Goal: Task Accomplishment & Management: Manage account settings

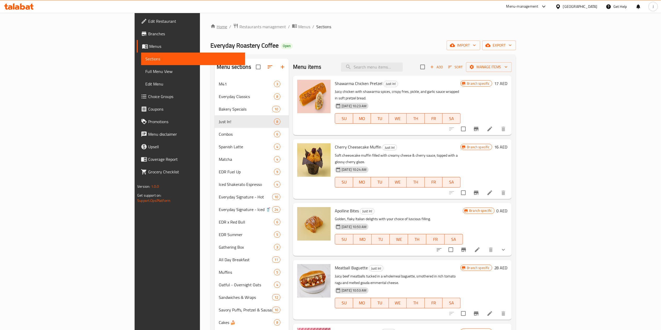
click at [211, 29] on link "Home" at bounding box center [219, 27] width 17 height 6
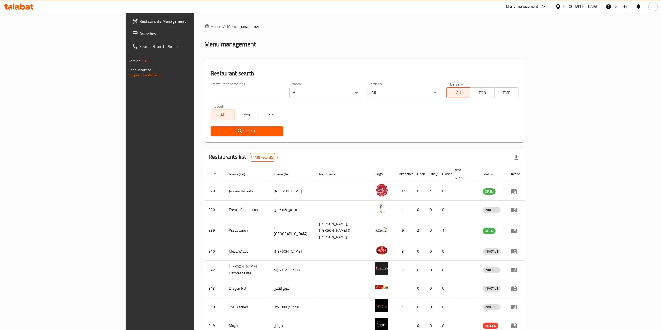
click at [211, 89] on input "search" at bounding box center [247, 93] width 72 height 10
type input "659775"
click at [238, 133] on icon "submit" at bounding box center [240, 131] width 4 height 4
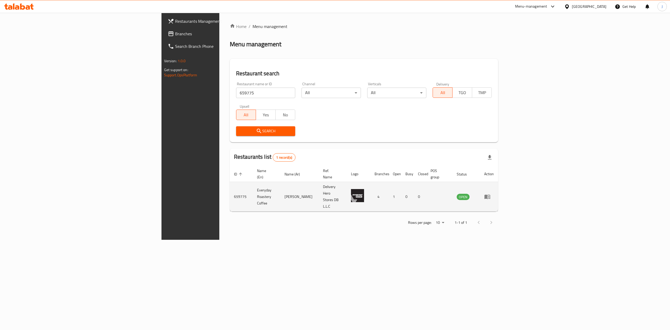
click at [490, 194] on icon "enhanced table" at bounding box center [487, 197] width 6 height 6
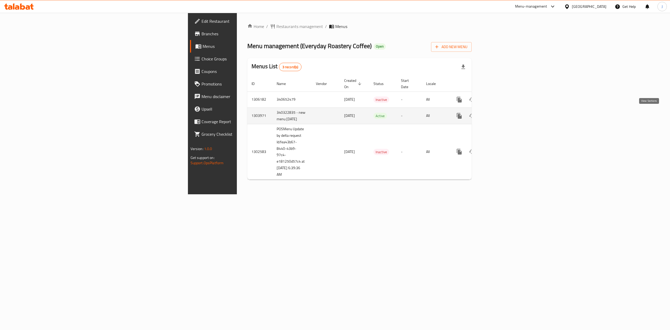
click at [500, 113] on icon "enhanced table" at bounding box center [497, 116] width 6 height 6
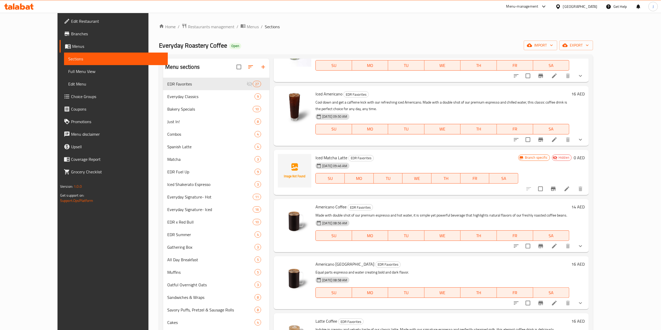
scroll to position [105, 0]
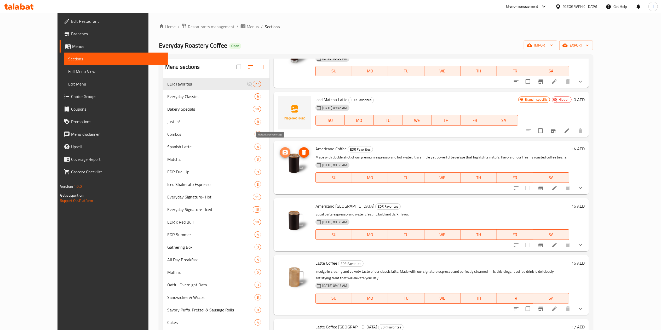
click at [282, 149] on icon "upload picture" at bounding box center [285, 152] width 6 height 6
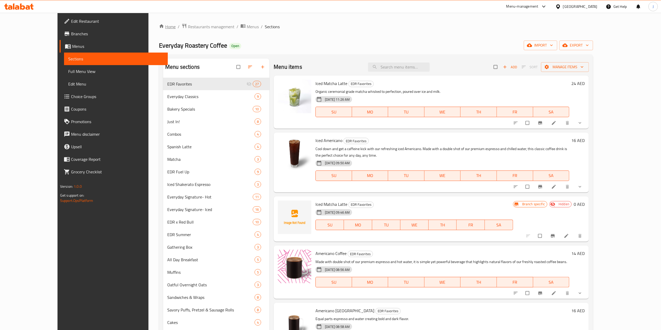
click at [159, 26] on link "Home" at bounding box center [167, 27] width 17 height 6
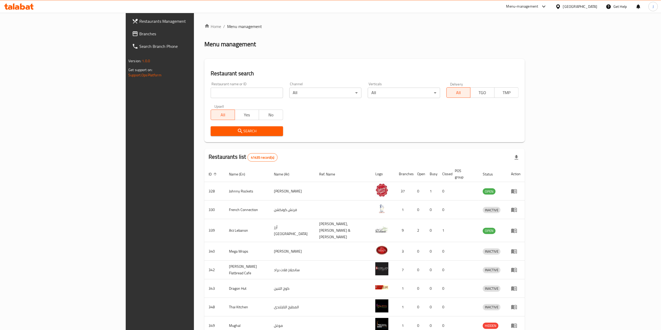
click at [208, 98] on div "Restaurant name or ID Restaurant name or ID" at bounding box center [247, 90] width 78 height 22
click at [211, 95] on input "search" at bounding box center [247, 93] width 72 height 10
type input "670444"
click at [215, 130] on span "Search" at bounding box center [247, 131] width 64 height 7
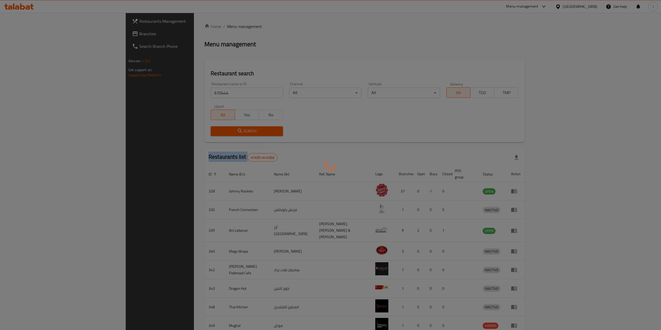
click at [207, 130] on div at bounding box center [330, 165] width 661 height 330
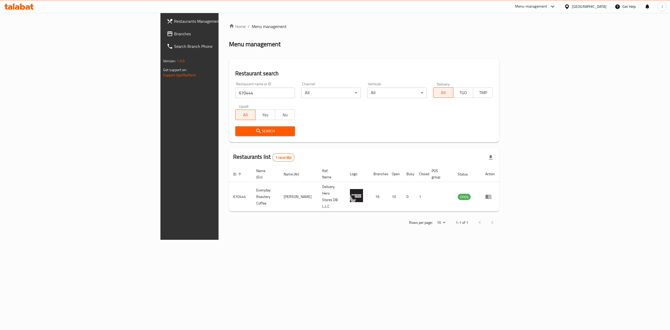
click at [229, 130] on div "Home / Menu management Menu management Restaurant search Restaurant name or ID …" at bounding box center [364, 126] width 270 height 206
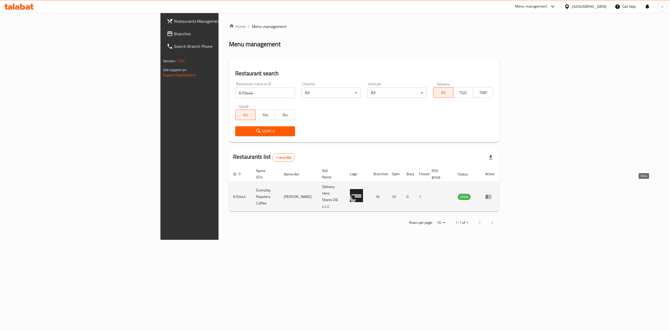
click at [491, 195] on icon "enhanced table" at bounding box center [488, 197] width 6 height 4
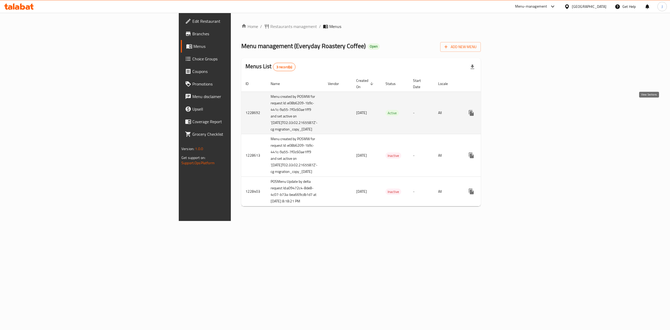
click at [512, 110] on icon "enhanced table" at bounding box center [509, 113] width 6 height 6
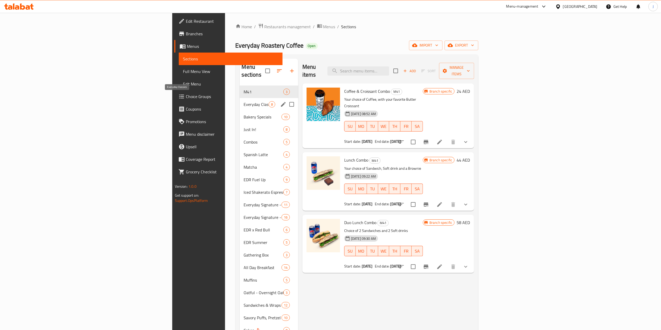
click at [244, 101] on span "Everyday Classics" at bounding box center [256, 104] width 25 height 6
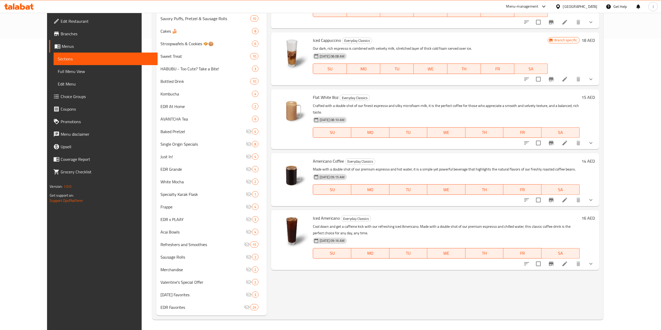
scroll to position [292, 0]
click at [278, 159] on button "upload picture" at bounding box center [283, 164] width 10 height 10
click at [325, 295] on div "Menu items Add Sort Manage items Latte Coffee Everyday Classics Indulge in the …" at bounding box center [433, 41] width 332 height 549
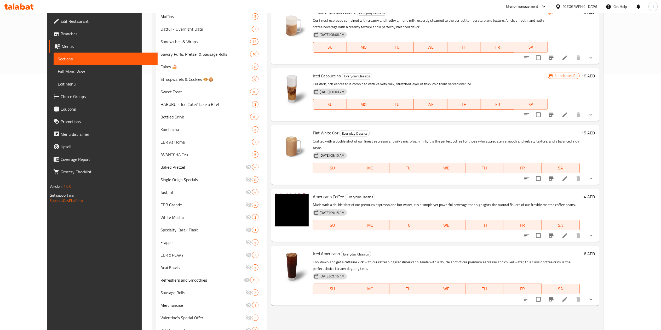
scroll to position [240, 0]
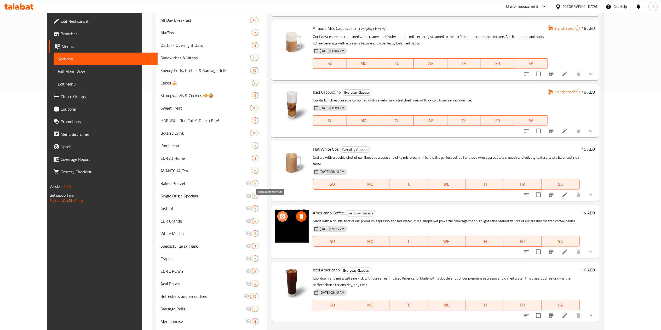
click at [280, 213] on icon "upload picture" at bounding box center [283, 216] width 6 height 6
drag, startPoint x: 270, startPoint y: 198, endPoint x: 268, endPoint y: 193, distance: 5.2
click at [275, 209] on img at bounding box center [291, 225] width 33 height 33
click at [280, 214] on icon "upload picture" at bounding box center [282, 216] width 5 height 5
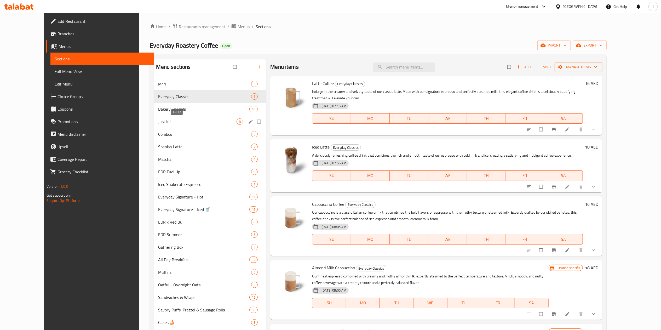
click at [158, 121] on span "Just In!" at bounding box center [197, 121] width 78 height 6
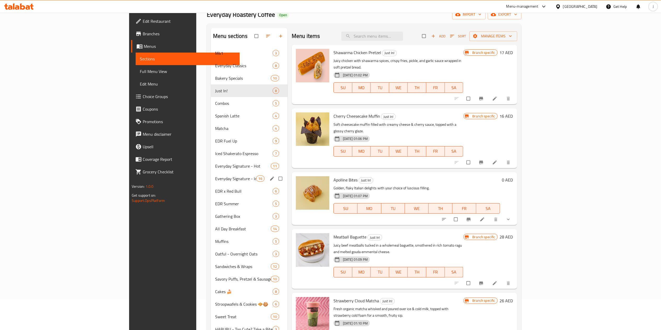
scroll to position [30, 0]
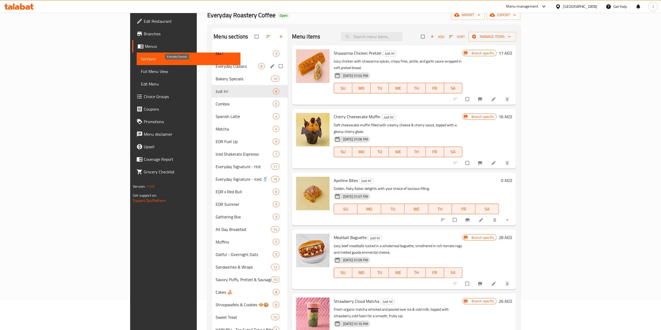
click at [216, 65] on span "Everyday Classics" at bounding box center [237, 66] width 42 height 6
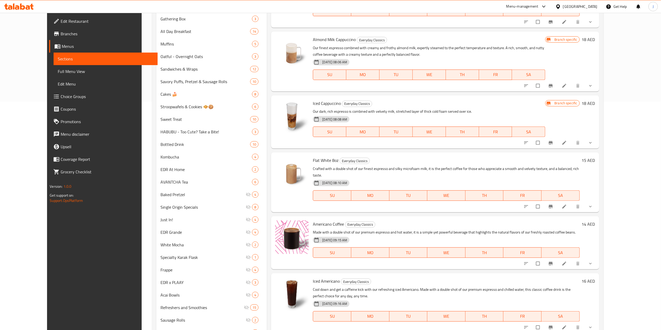
scroll to position [292, 0]
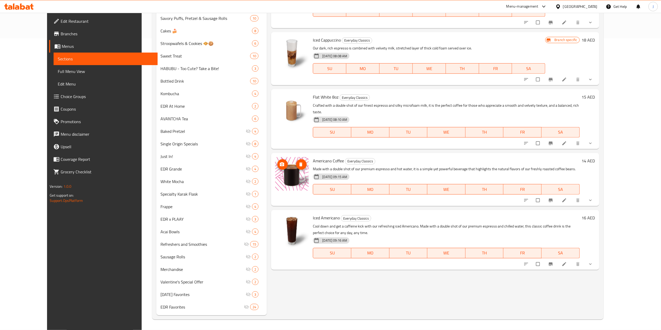
click at [278, 159] on button "upload picture" at bounding box center [283, 164] width 10 height 10
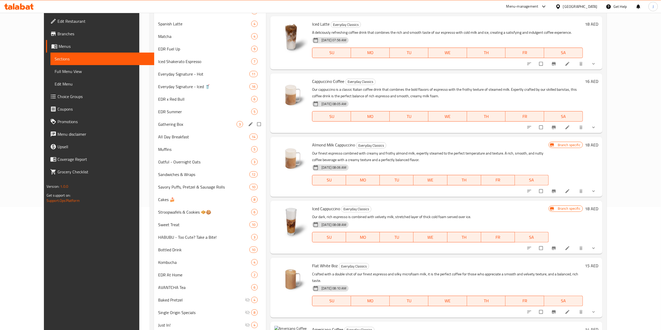
scroll to position [0, 0]
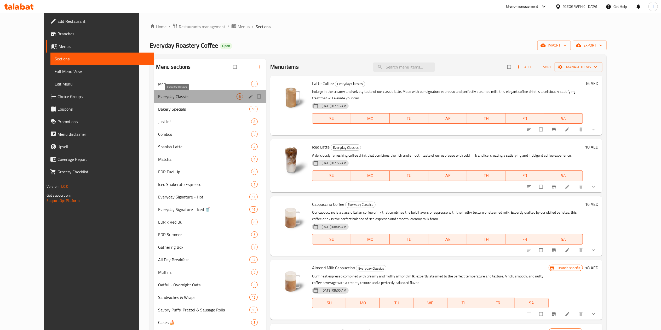
click at [166, 97] on span "Everyday Classics" at bounding box center [197, 96] width 78 height 6
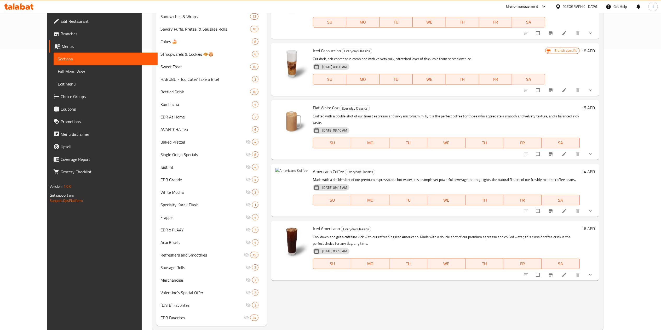
scroll to position [292, 0]
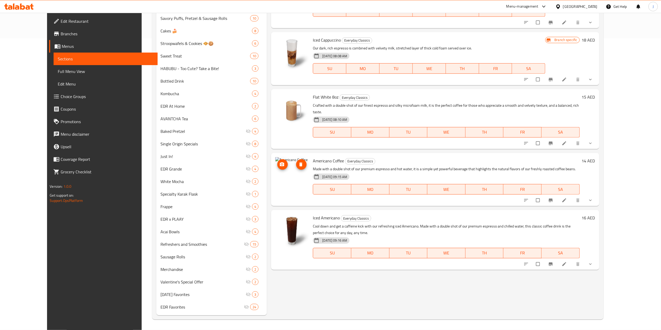
click at [275, 157] on img at bounding box center [291, 173] width 33 height 33
click at [278, 162] on span "upload picture" at bounding box center [283, 164] width 10 height 5
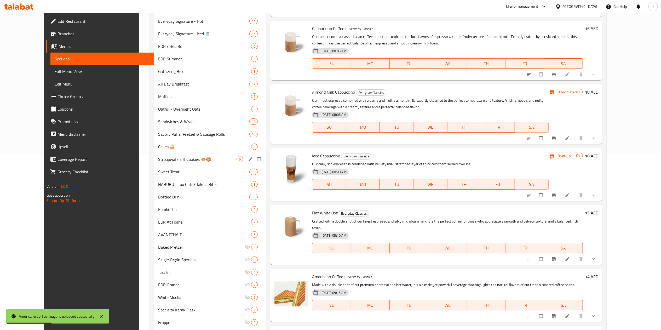
scroll to position [0, 0]
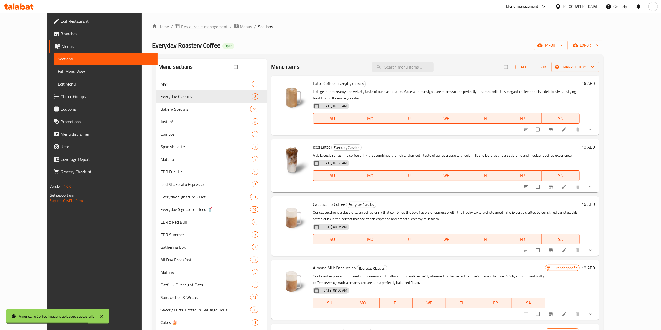
click at [181, 29] on span "Restaurants management" at bounding box center [204, 27] width 47 height 6
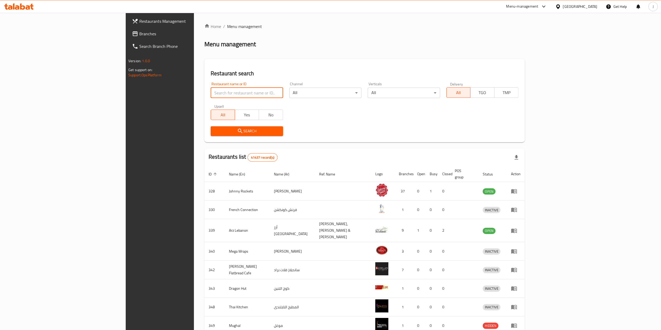
click at [211, 91] on input "search" at bounding box center [247, 93] width 72 height 10
type input "670444"
click at [237, 128] on icon "submit" at bounding box center [240, 131] width 6 height 6
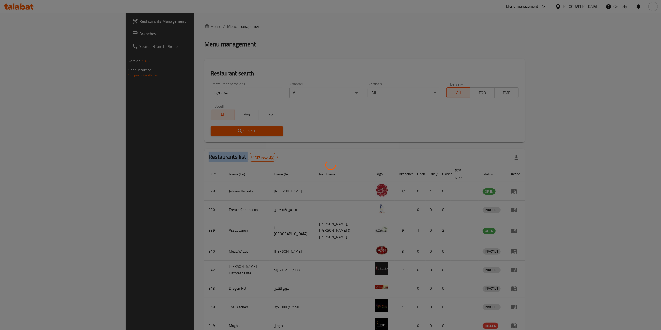
click at [185, 128] on div at bounding box center [330, 165] width 661 height 330
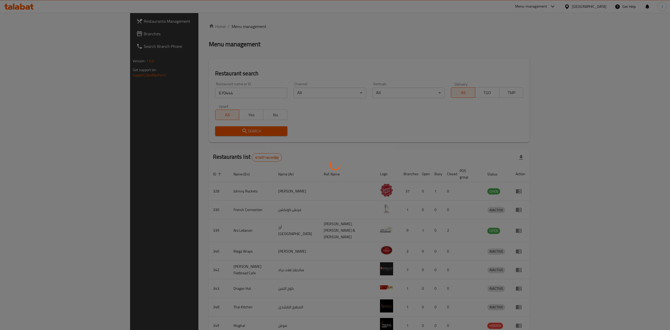
click at [209, 128] on div "Home / Menu management Menu management Restaurant search Restaurant name or ID …" at bounding box center [369, 206] width 321 height 367
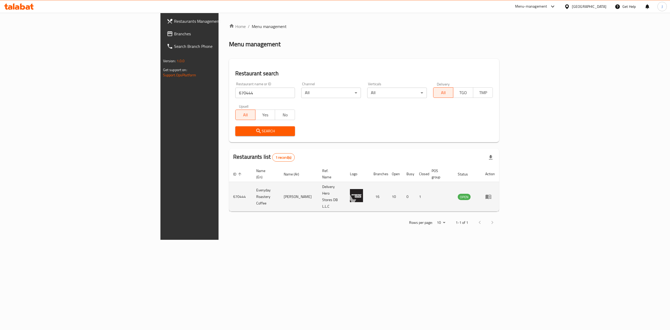
click at [491, 195] on icon "enhanced table" at bounding box center [488, 197] width 6 height 4
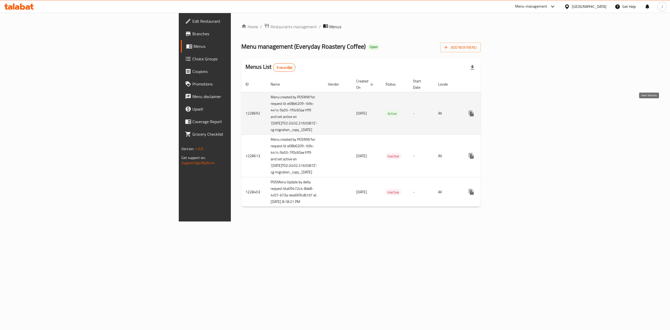
click at [515, 107] on link "enhanced table" at bounding box center [508, 113] width 13 height 13
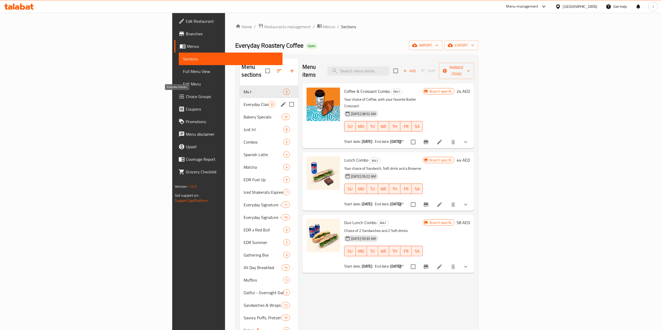
click at [244, 101] on span "Everyday Classics" at bounding box center [256, 104] width 25 height 6
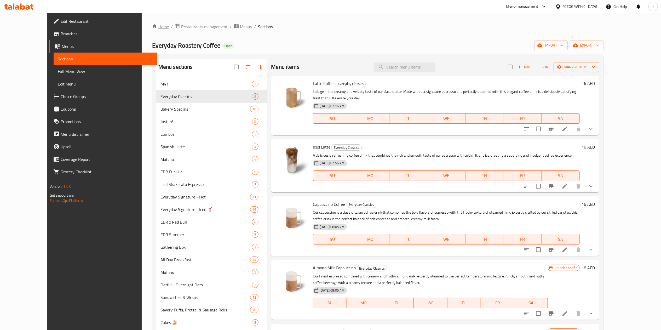
click at [152, 24] on link "Home" at bounding box center [160, 27] width 17 height 6
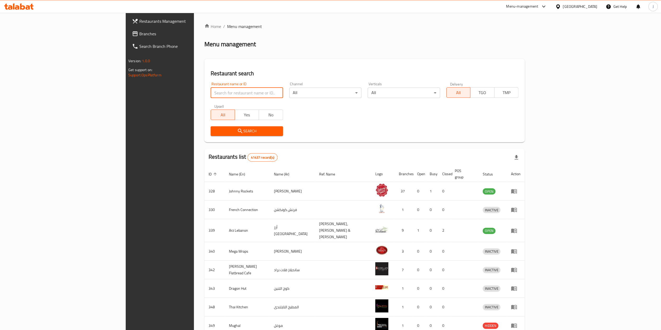
click at [211, 94] on input "search" at bounding box center [247, 93] width 72 height 10
type input "659775"
click at [215, 133] on span "Search" at bounding box center [247, 131] width 64 height 7
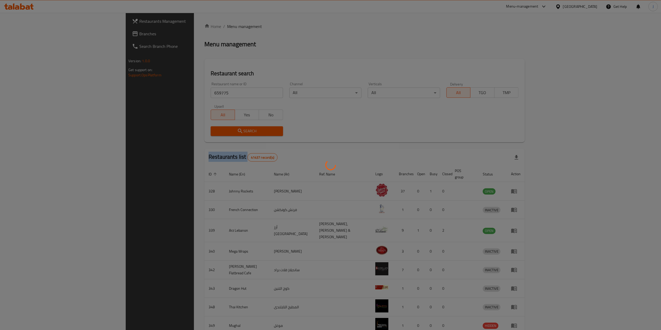
click at [202, 133] on div at bounding box center [330, 165] width 661 height 330
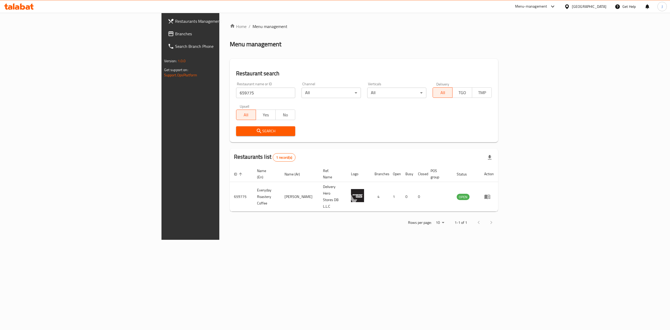
click at [230, 133] on div "Home / Menu management Menu management Restaurant search Restaurant name or ID …" at bounding box center [364, 126] width 268 height 206
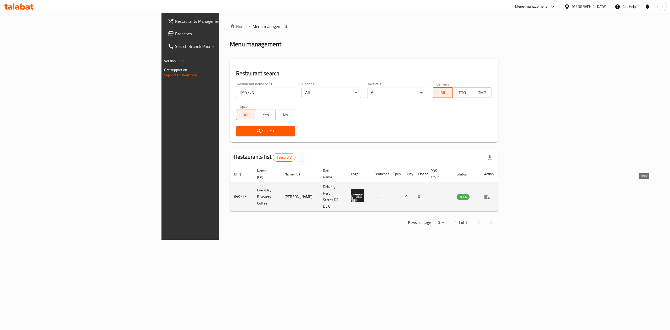
click at [490, 195] on icon "enhanced table" at bounding box center [487, 197] width 6 height 4
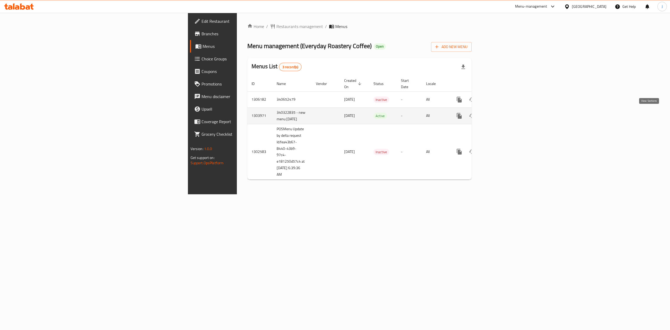
click at [503, 120] on link "enhanced table" at bounding box center [496, 116] width 13 height 13
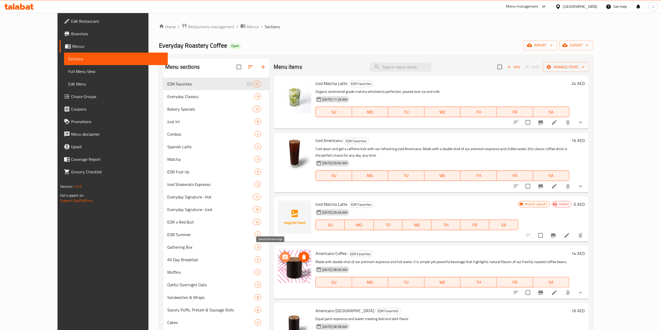
click at [282, 254] on icon "upload picture" at bounding box center [285, 257] width 6 height 6
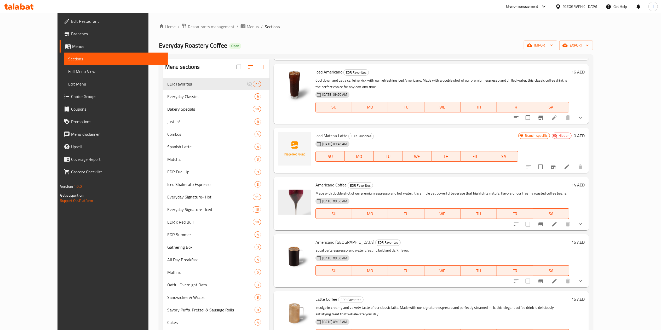
scroll to position [52, 0]
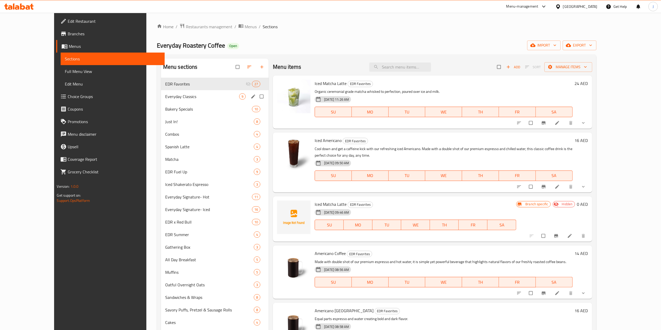
click at [161, 100] on div "Everyday Classics 9" at bounding box center [215, 96] width 108 height 13
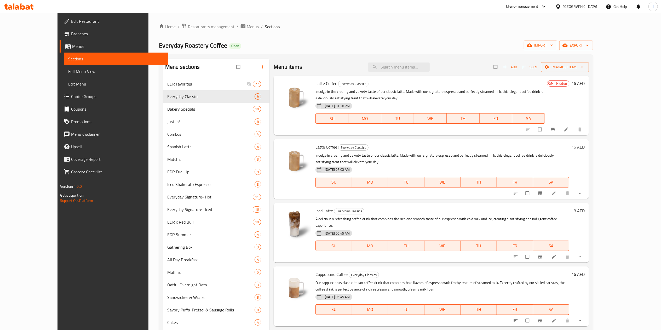
click at [321, 43] on div "Everyday Roastery Coffee Open import export" at bounding box center [376, 46] width 434 height 10
click at [361, 30] on ol "Home / Restaurants management / Menus / Sections" at bounding box center [376, 26] width 434 height 7
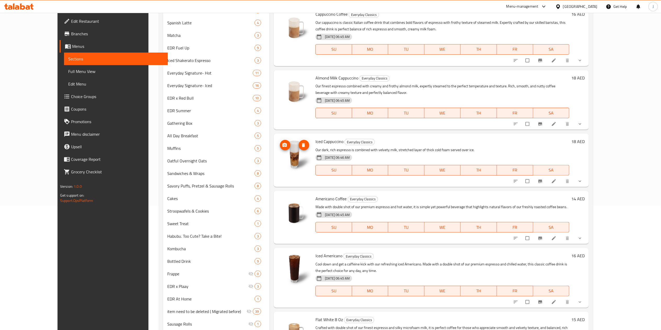
scroll to position [134, 0]
